Goal: Task Accomplishment & Management: Use online tool/utility

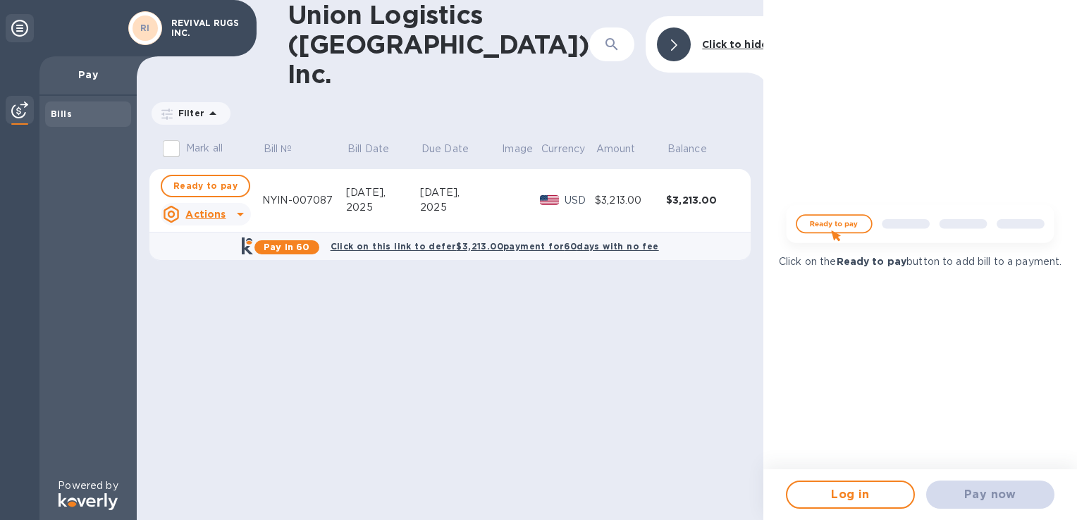
click at [851, 354] on div "Click on the Ready to pay button to add bill to a payment." at bounding box center [920, 234] width 314 height 469
click at [477, 200] on div "2025" at bounding box center [460, 207] width 80 height 15
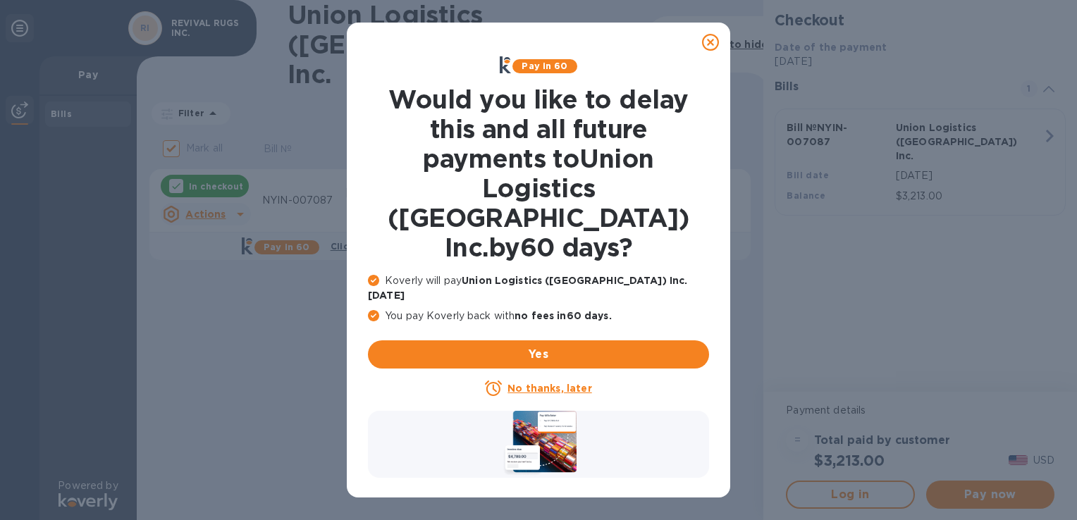
click at [713, 42] on icon at bounding box center [710, 42] width 17 height 17
